Goal: Find specific page/section: Find specific page/section

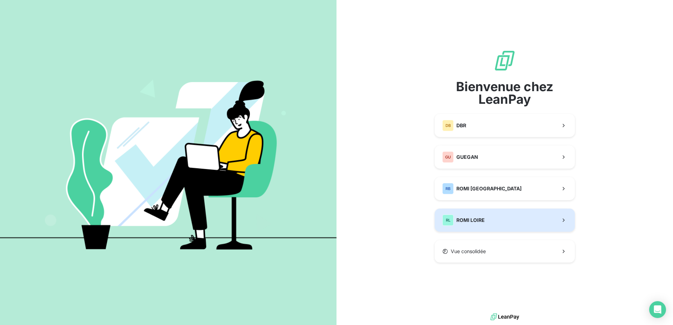
click at [486, 222] on button "[PERSON_NAME] LOIRE" at bounding box center [505, 220] width 140 height 23
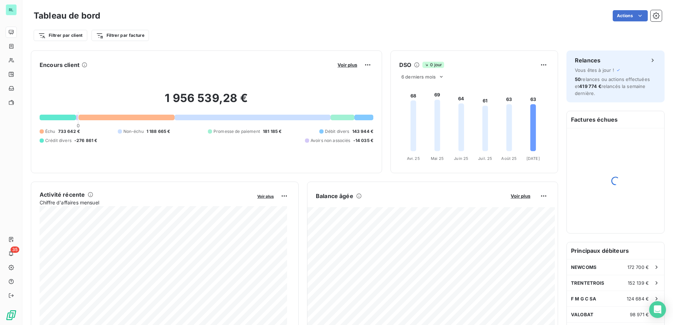
click at [60, 117] on div at bounding box center [58, 118] width 36 height 6
click at [339, 66] on span "Voir plus" at bounding box center [348, 65] width 20 height 6
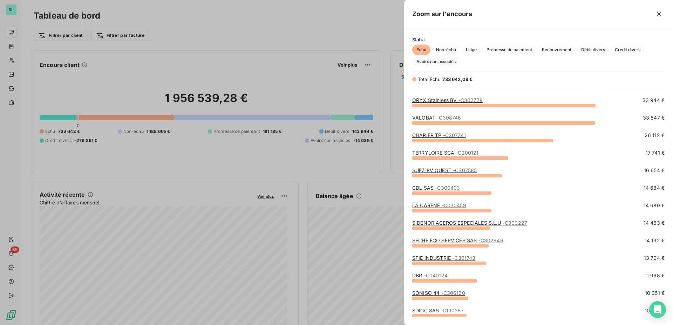
scroll to position [36, 0]
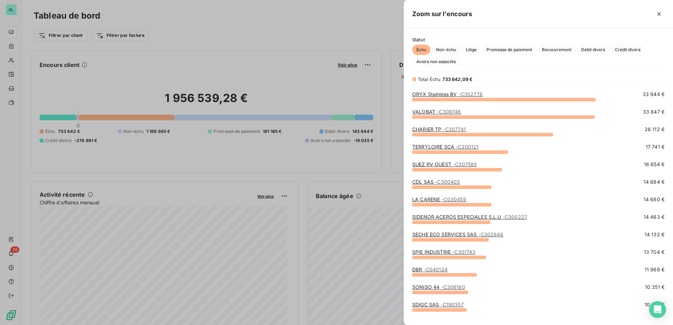
click at [457, 149] on span "- C200121" at bounding box center [467, 147] width 23 height 6
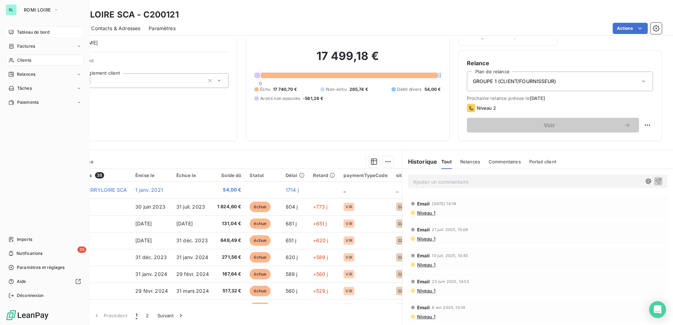
click at [27, 32] on span "Tableau de bord" at bounding box center [33, 32] width 33 height 6
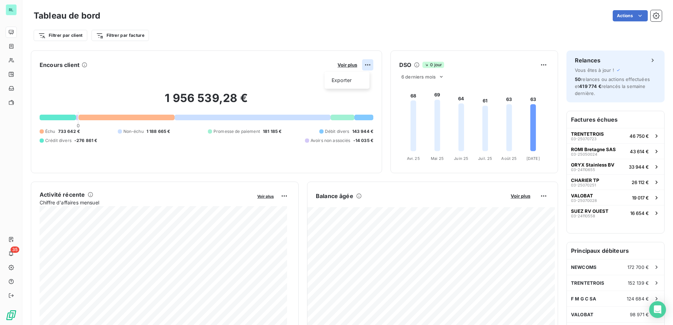
click at [366, 65] on html "RL 35 Tableau de bord Actions Filtrer par client Filtrer par facture Encours cl…" at bounding box center [336, 162] width 673 height 325
click at [343, 65] on html "RL 35 Tableau de bord Actions Filtrer par client Filtrer par facture Encours cl…" at bounding box center [336, 162] width 673 height 325
click at [345, 65] on span "Voir plus" at bounding box center [348, 65] width 20 height 6
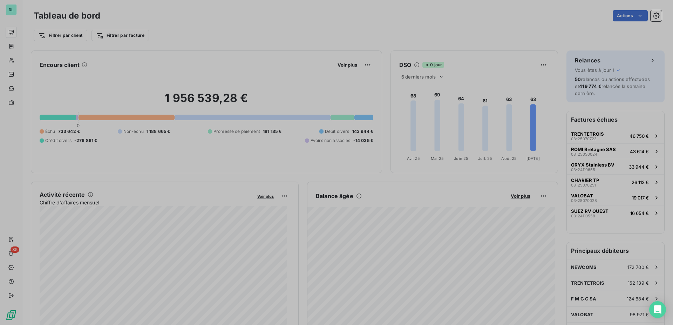
scroll to position [6, 6]
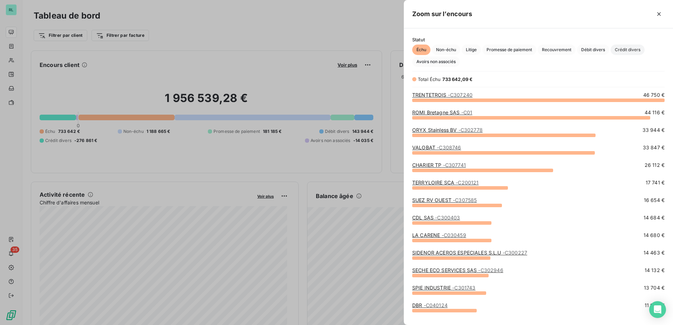
click at [627, 49] on span "Crédit divers" at bounding box center [628, 50] width 34 height 11
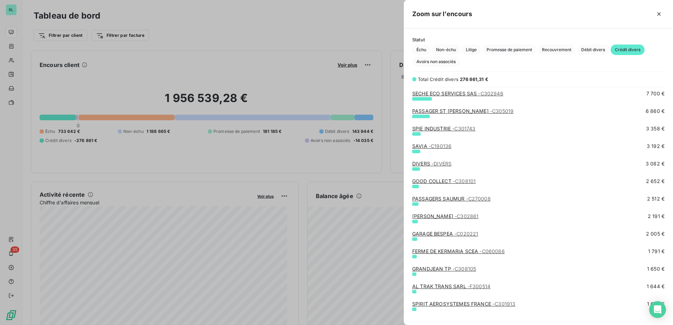
scroll to position [107, 0]
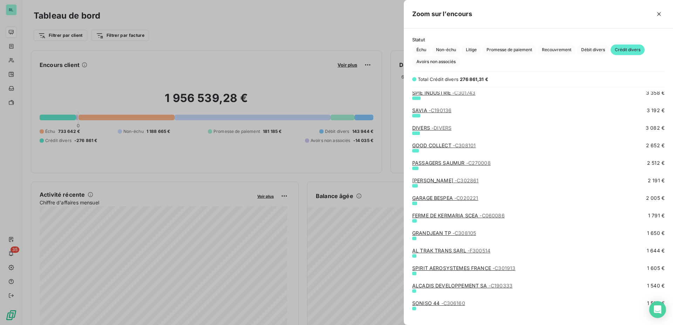
click at [468, 144] on span "- C308101" at bounding box center [464, 145] width 23 height 6
